Goal: Navigation & Orientation: Find specific page/section

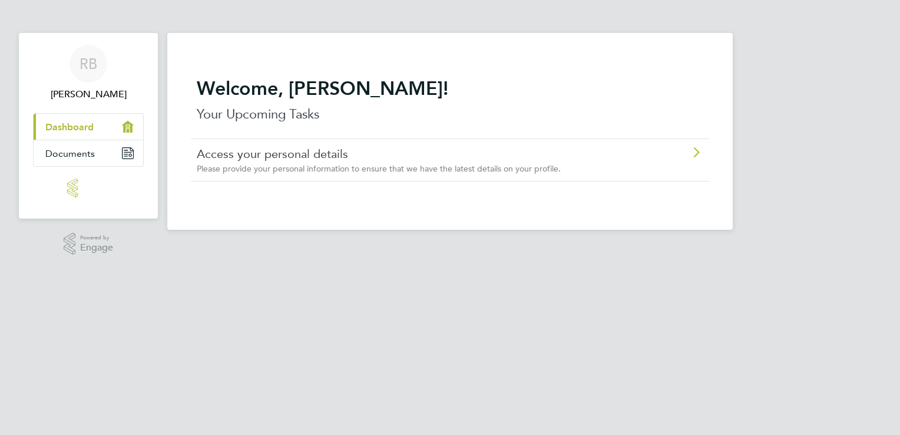
click at [231, 167] on span "Please provide your personal information to ensure that we have the latest deta…" at bounding box center [379, 168] width 364 height 11
click at [94, 157] on link "Documents" at bounding box center [89, 153] width 110 height 26
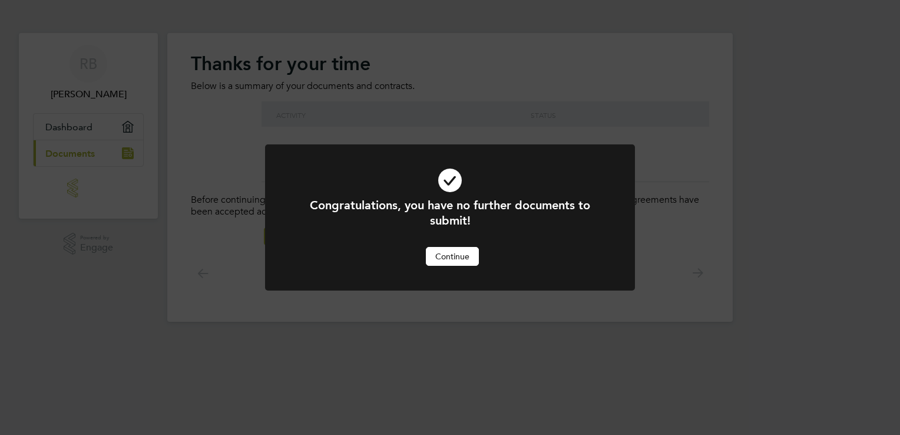
click at [459, 260] on button "Continue" at bounding box center [452, 256] width 53 height 19
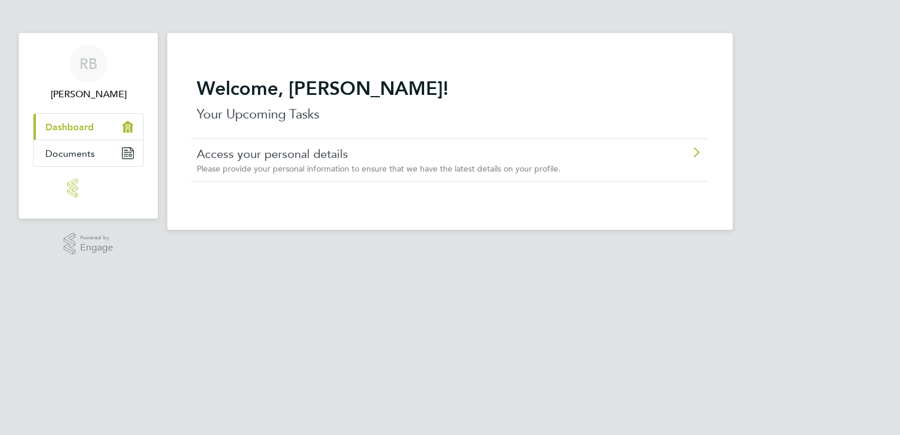
click at [72, 187] on img "Main navigation" at bounding box center [88, 187] width 42 height 19
click at [56, 159] on link "Documents" at bounding box center [89, 153] width 110 height 26
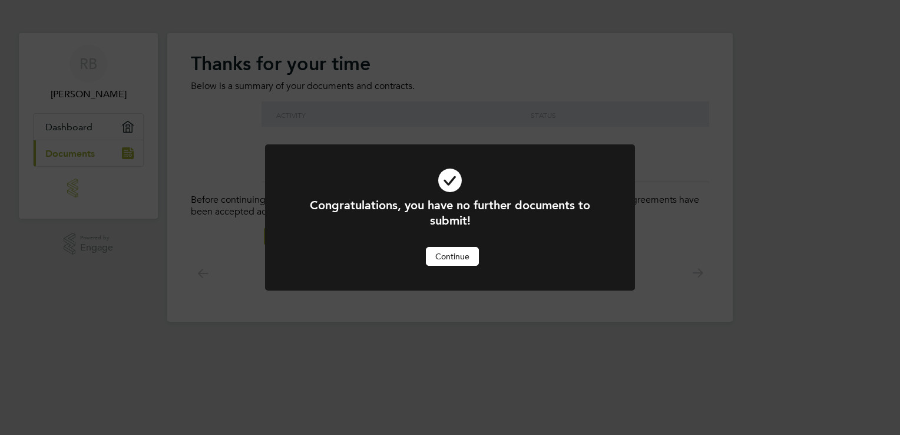
click at [446, 259] on button "Continue" at bounding box center [452, 256] width 53 height 19
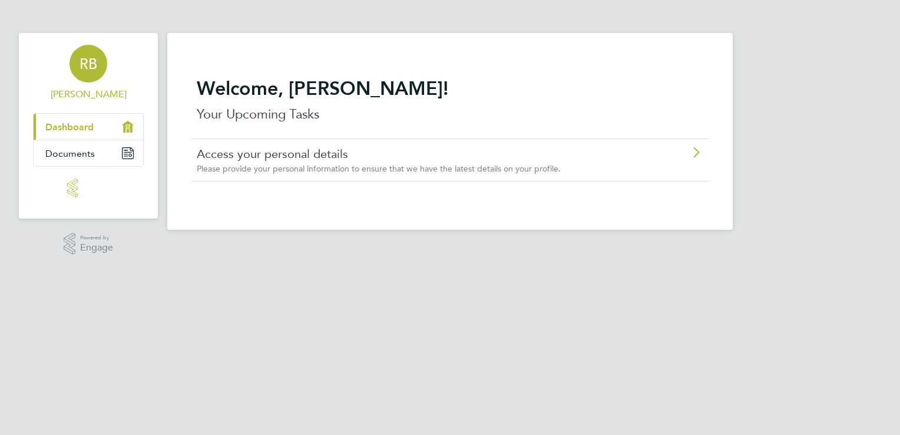
click at [84, 55] on div "RB" at bounding box center [89, 64] width 38 height 38
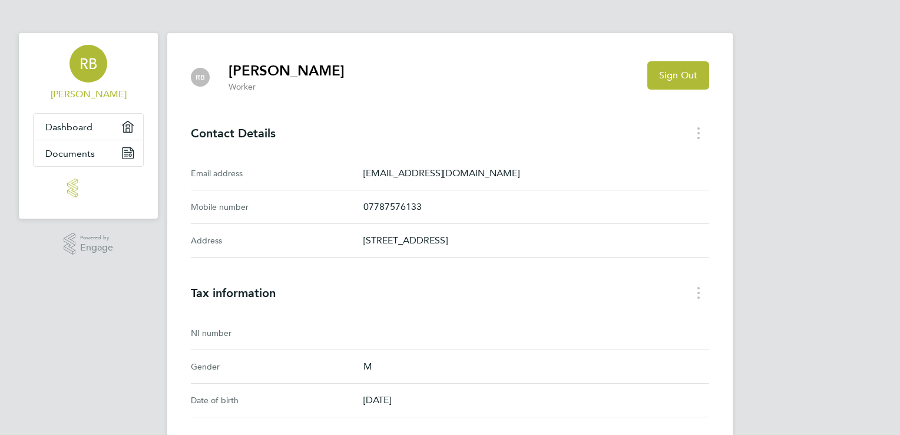
click at [82, 98] on span "[PERSON_NAME]" at bounding box center [88, 94] width 111 height 14
click at [86, 182] on img "Main navigation" at bounding box center [88, 187] width 42 height 19
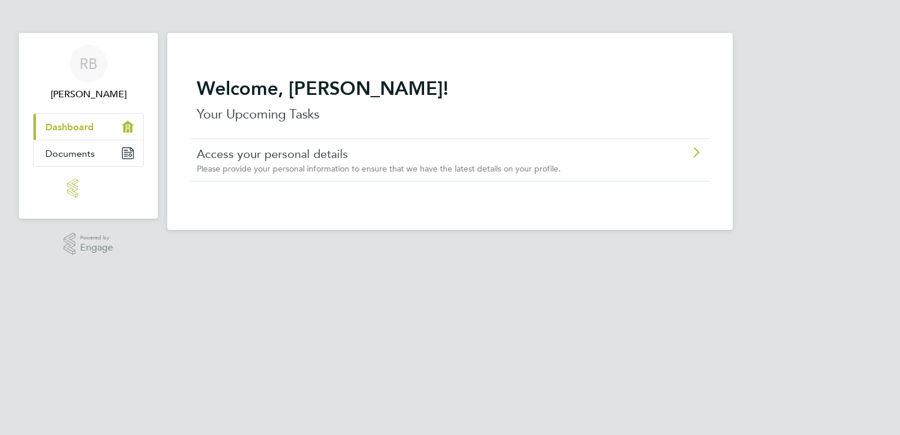
drag, startPoint x: 86, startPoint y: 182, endPoint x: 365, endPoint y: 182, distance: 279.2
click at [365, 182] on div "RB Robert Brakes Applications: Current page: Dashboard Documents .st0{fill:#C0C…" at bounding box center [450, 124] width 900 height 249
click at [690, 155] on icon at bounding box center [696, 152] width 15 height 9
click at [80, 201] on app-nav-logo "Main navigation" at bounding box center [88, 188] width 111 height 42
click at [75, 192] on img "Main navigation" at bounding box center [88, 187] width 42 height 19
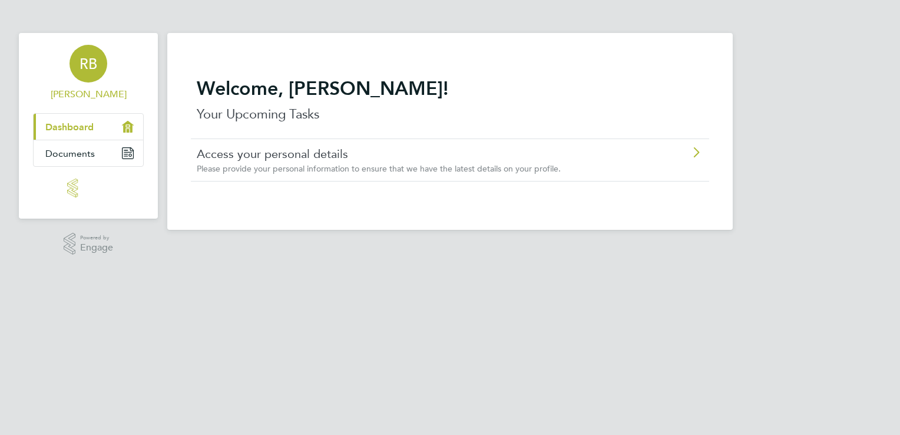
click at [70, 81] on app-avatar "RB" at bounding box center [89, 64] width 38 height 38
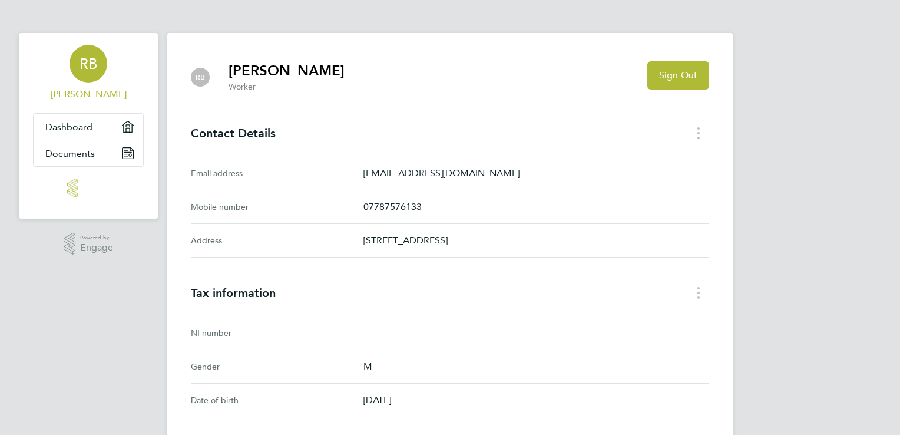
click at [310, 65] on h2 "[PERSON_NAME]" at bounding box center [287, 70] width 116 height 19
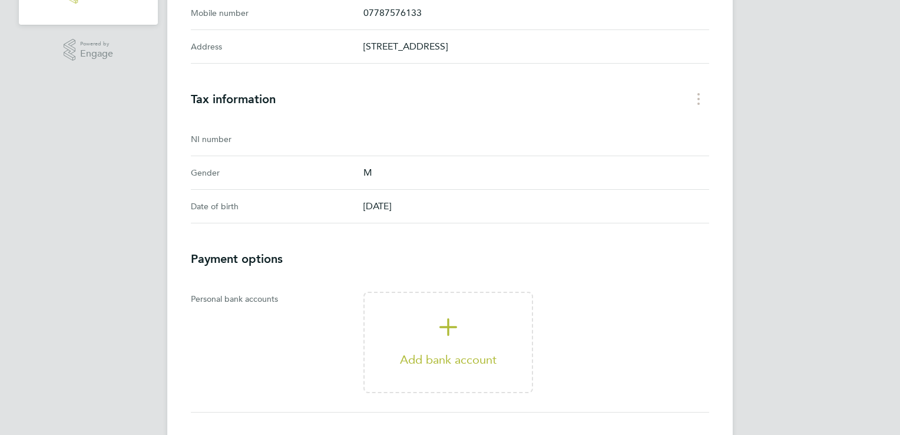
scroll to position [104, 0]
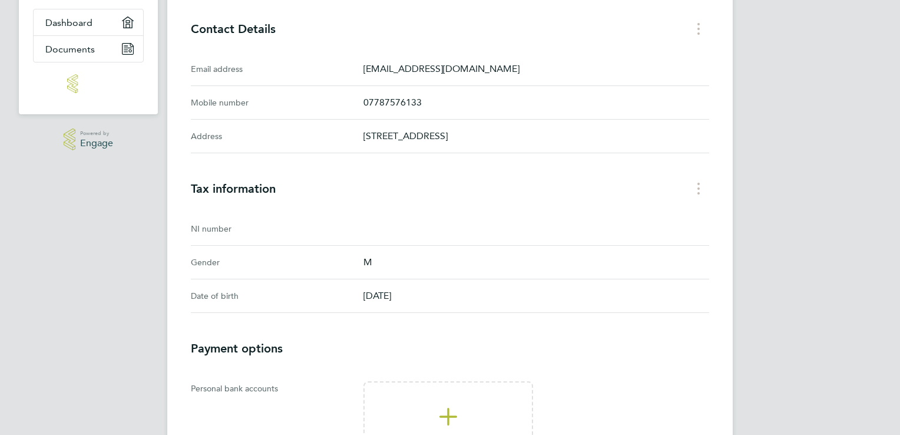
click at [90, 140] on span "Engage" at bounding box center [96, 143] width 33 height 10
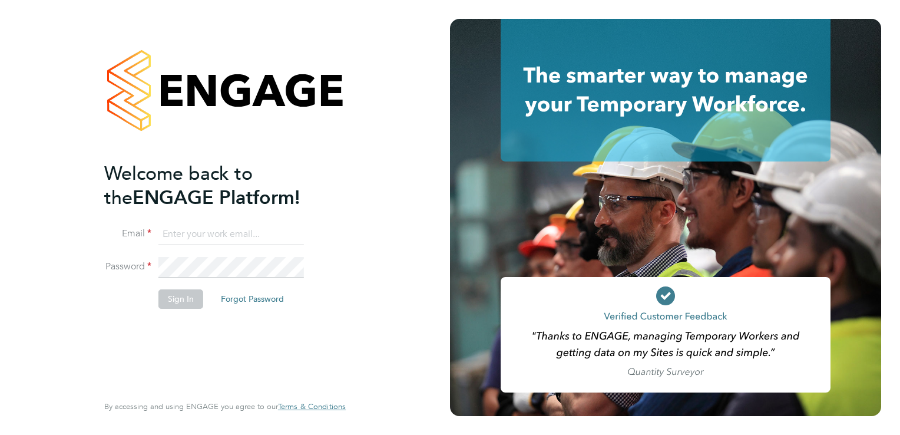
type input "robertbrakes@gmail.com"
click at [191, 302] on button "Sign In" at bounding box center [180, 298] width 45 height 19
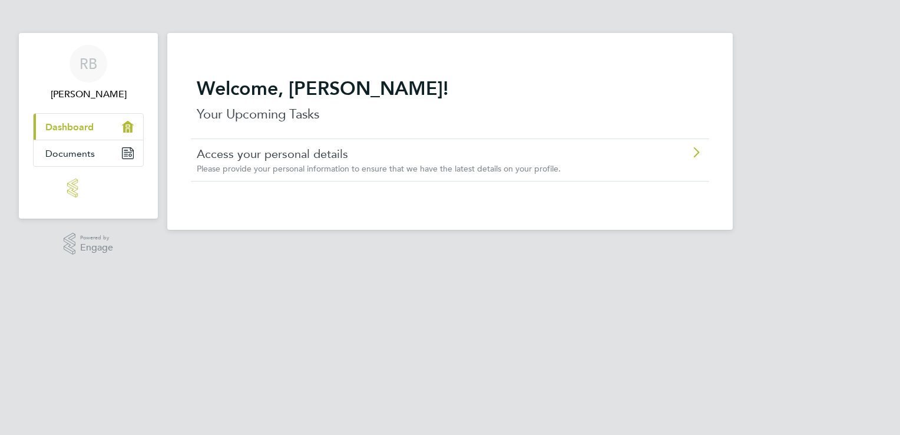
click at [74, 192] on img "Main navigation" at bounding box center [88, 187] width 42 height 19
click at [68, 186] on img "Main navigation" at bounding box center [88, 187] width 42 height 19
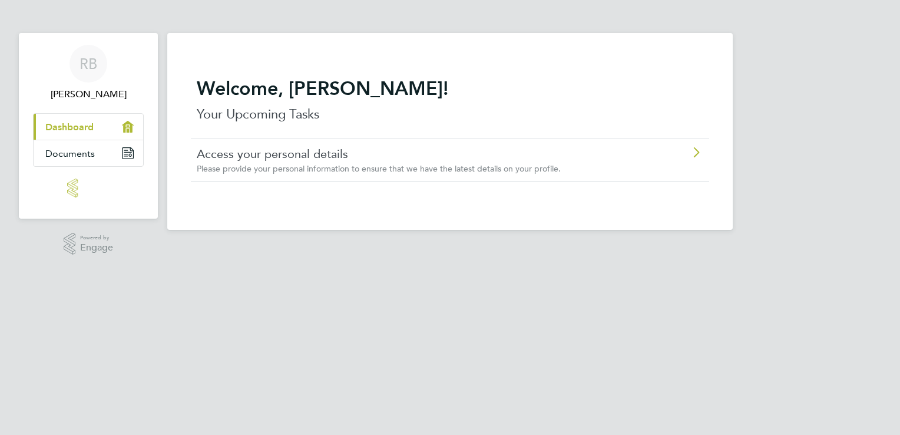
click at [68, 186] on img "Main navigation" at bounding box center [88, 187] width 42 height 19
click at [66, 237] on icon ".st0{fill:#C0C1C2;}" at bounding box center [70, 244] width 12 height 22
